Goal: Information Seeking & Learning: Learn about a topic

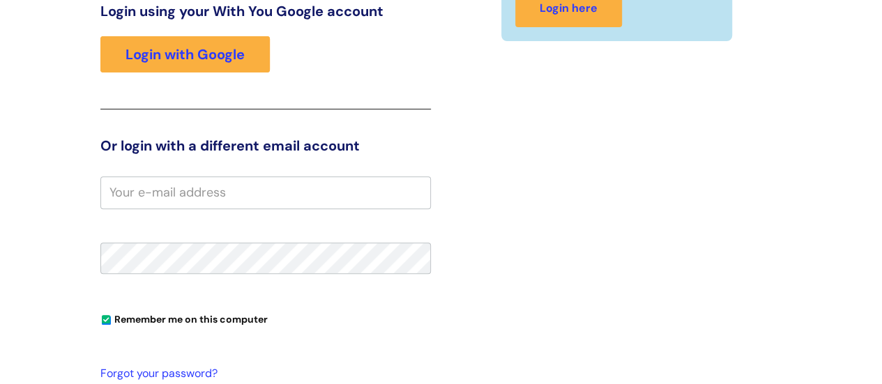
scroll to position [213, 0]
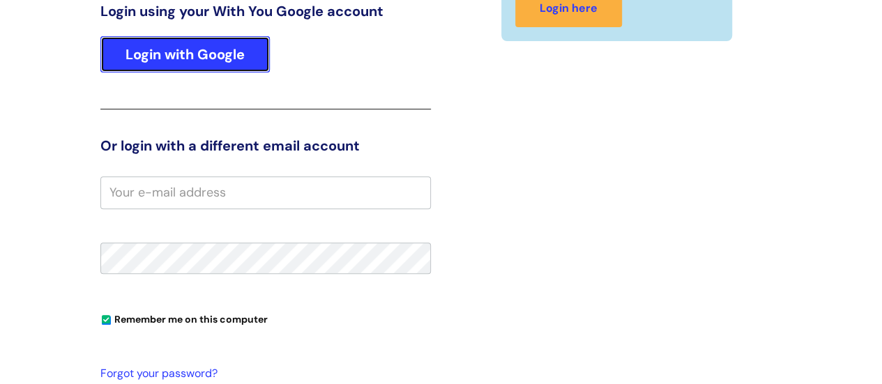
click at [160, 44] on link "Login with Google" at bounding box center [184, 54] width 169 height 36
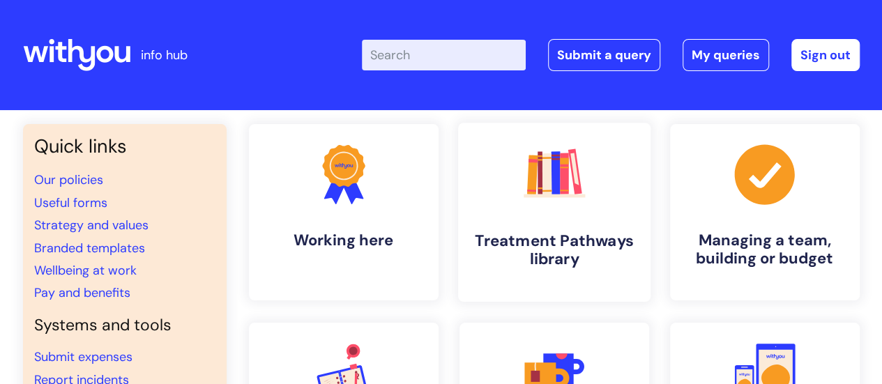
click at [566, 204] on icon ".cls-1{fill:#f89b22;}.cls-1,.cls-2,.cls-3,.cls-4,.cls-5,.cls-6,.cls-7{stroke-wi…" at bounding box center [553, 173] width 69 height 69
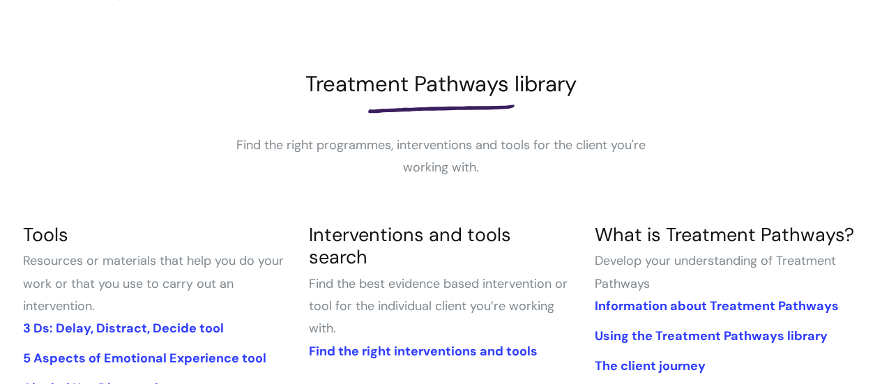
scroll to position [146, 0]
